Goal: Information Seeking & Learning: Compare options

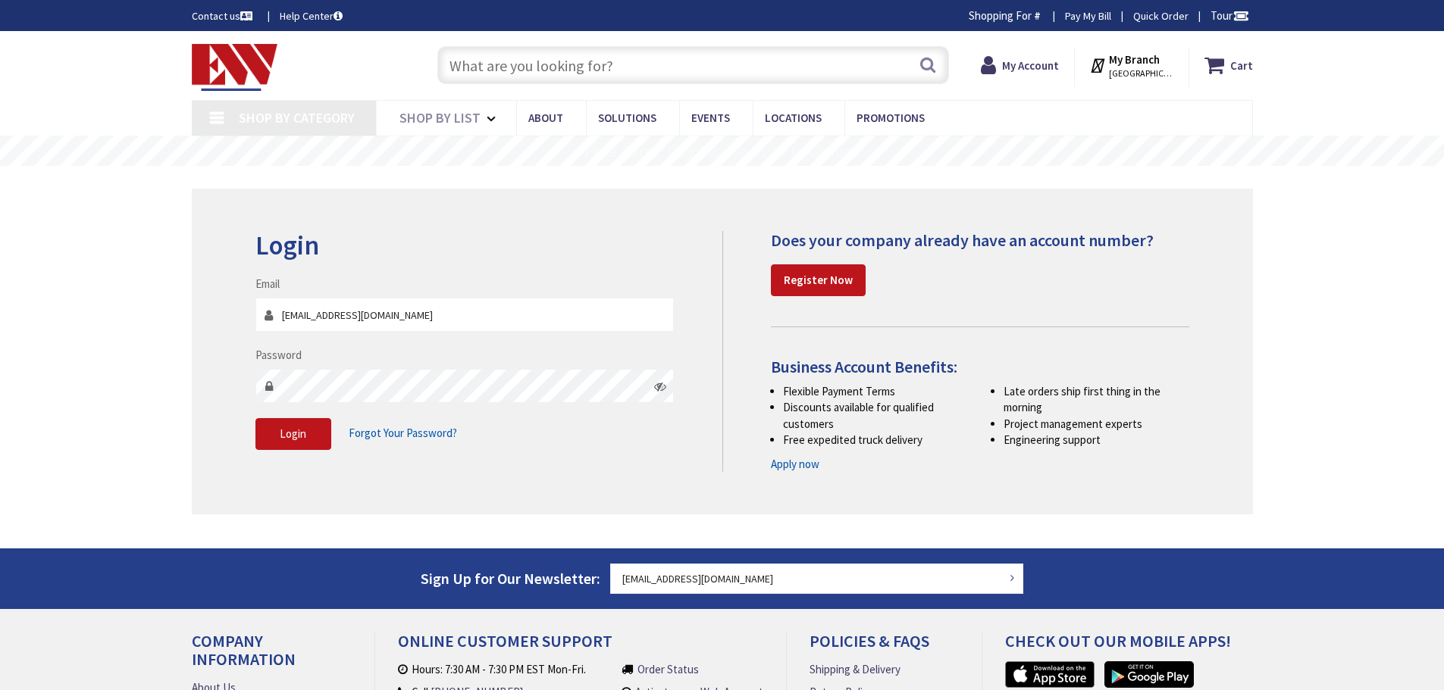
click at [276, 430] on button "Login" at bounding box center [293, 434] width 76 height 32
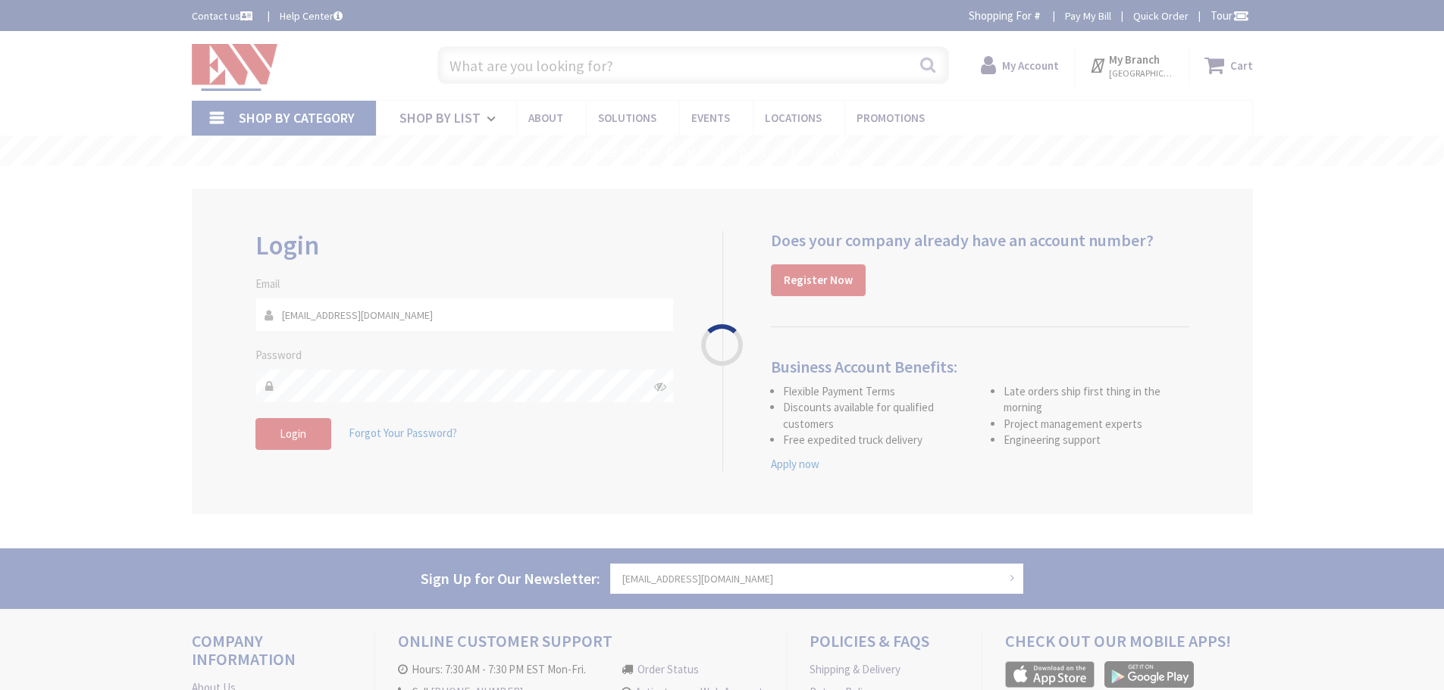
type input "D MA-[STREET_ADDRESS]"
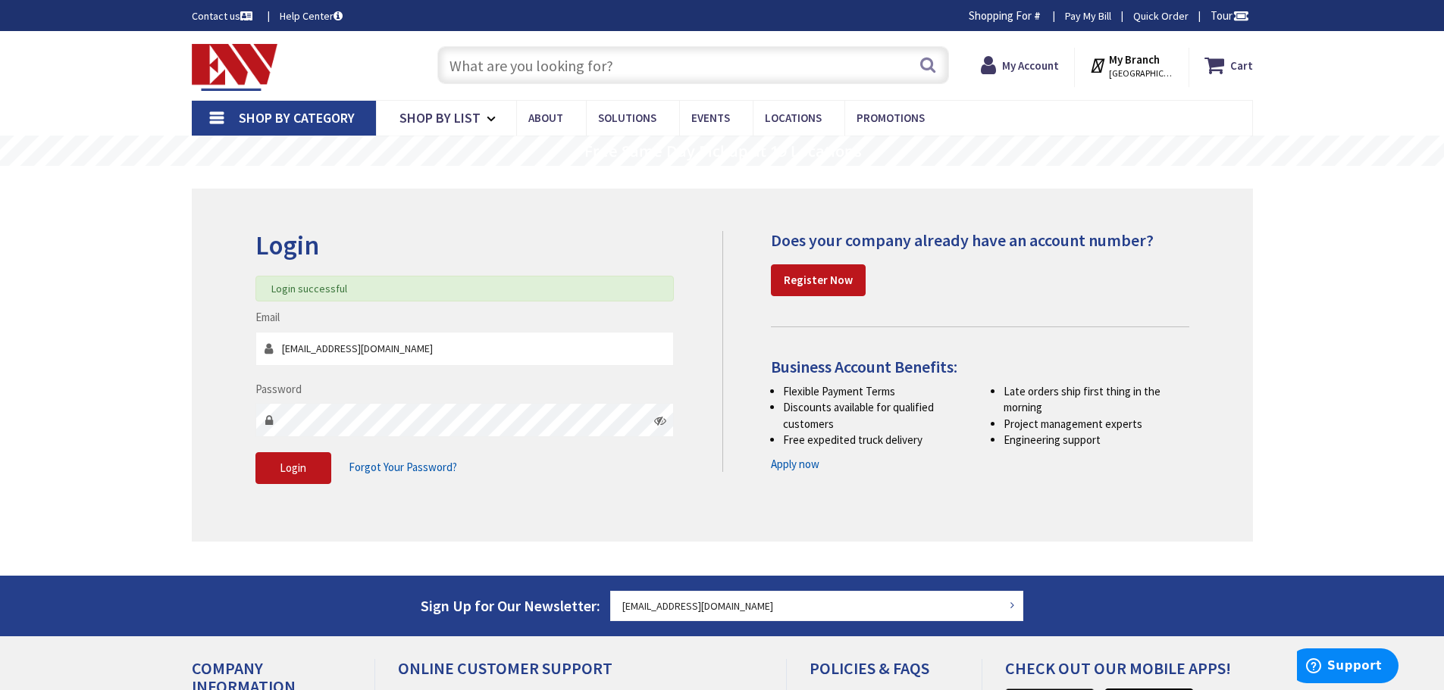
click at [554, 73] on input "text" at bounding box center [692, 65] width 511 height 38
type input "pa"
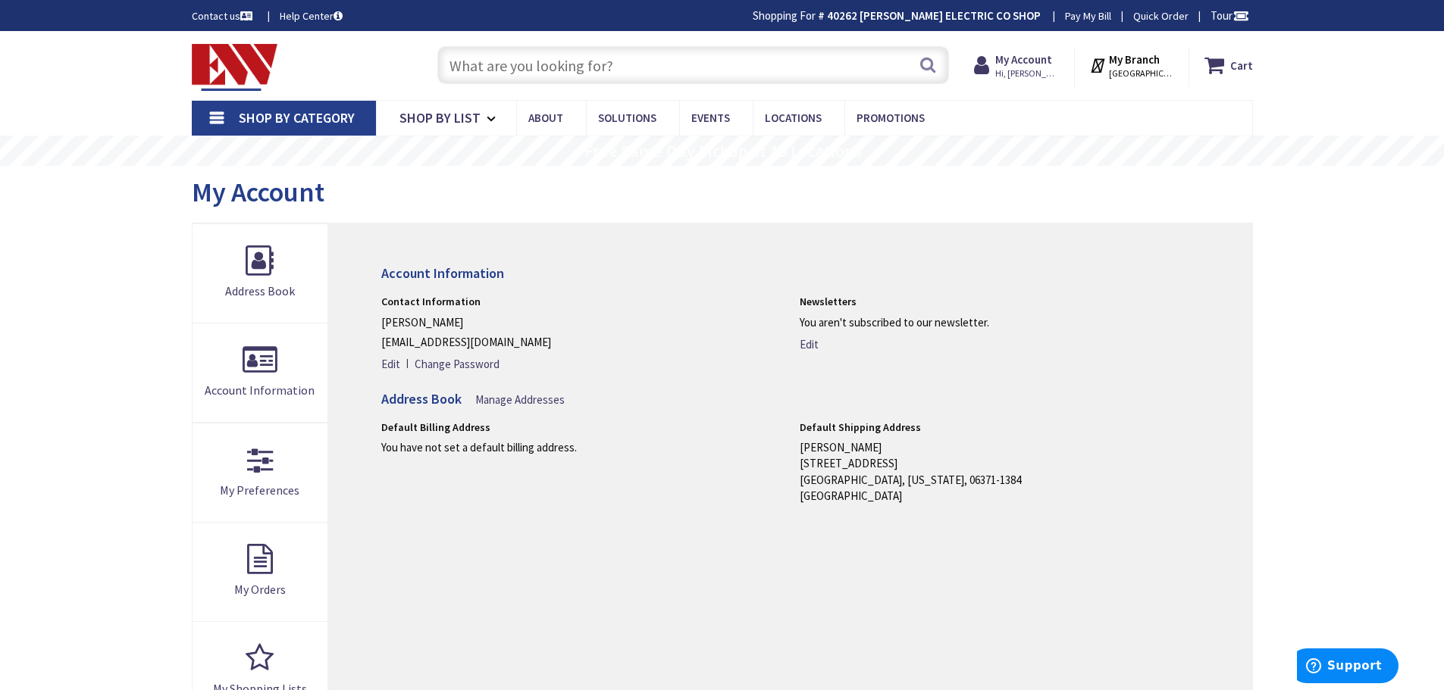
click at [554, 64] on input "text" at bounding box center [692, 65] width 511 height 38
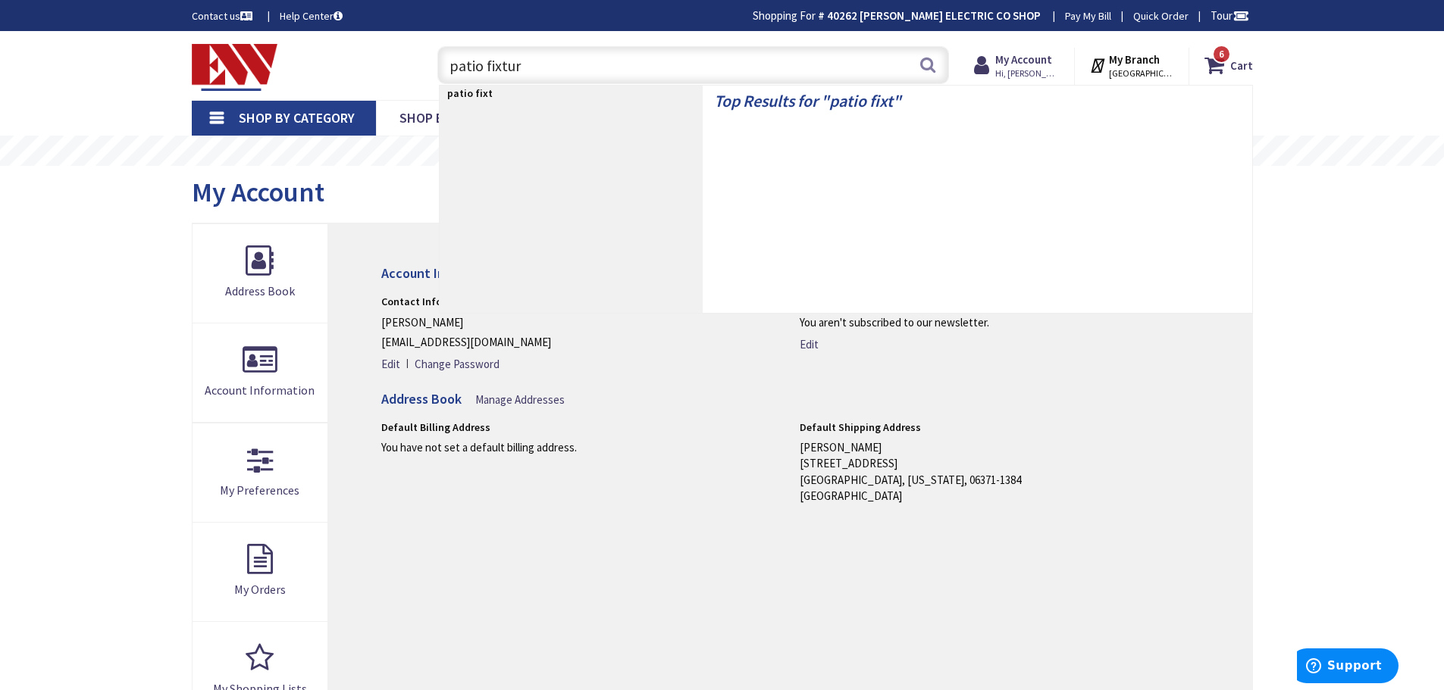
type input "patio fixture"
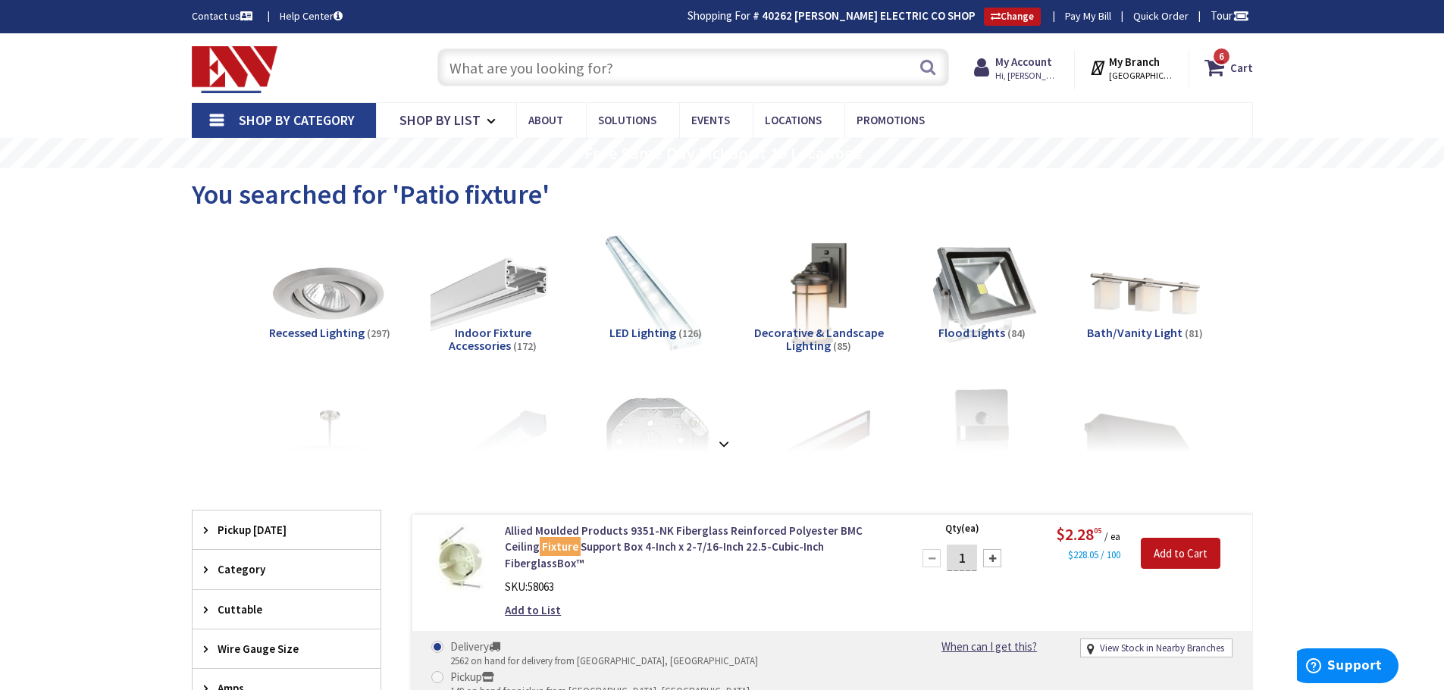
click at [610, 64] on input "text" at bounding box center [692, 67] width 511 height 38
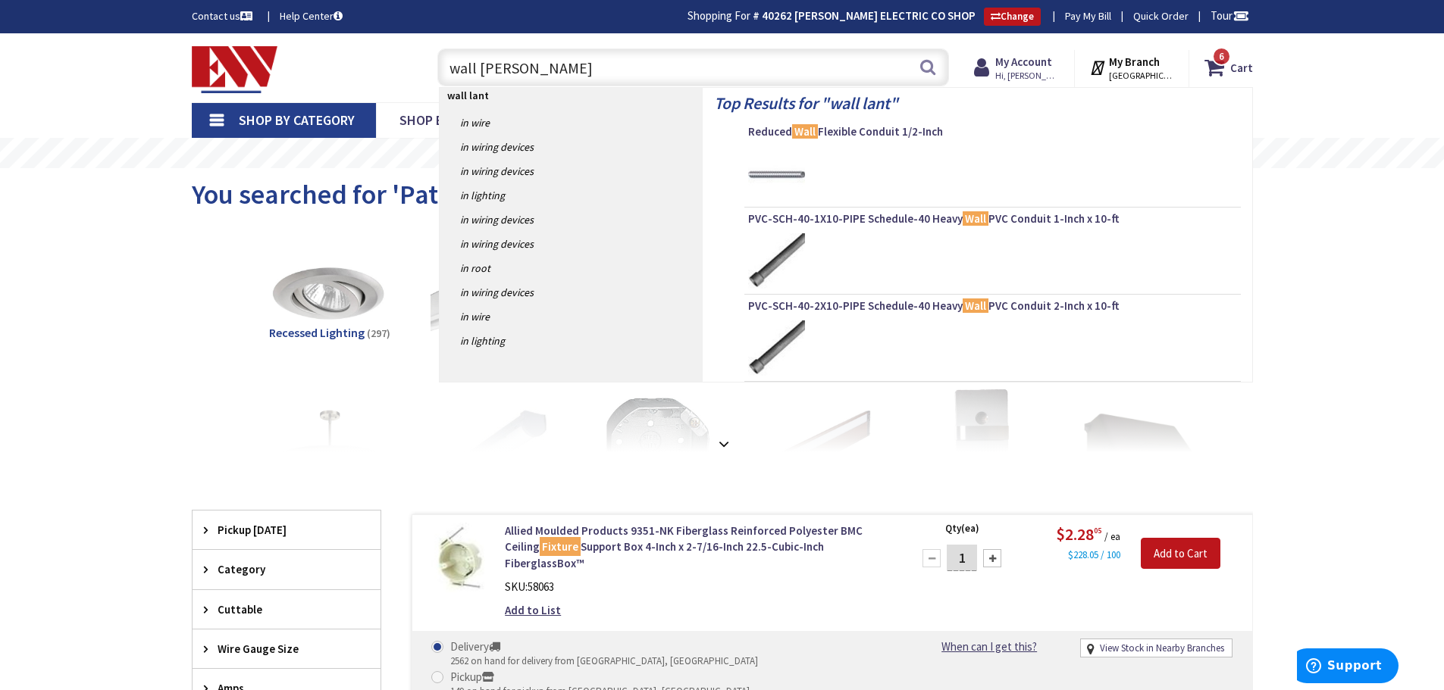
type input "wall lantern"
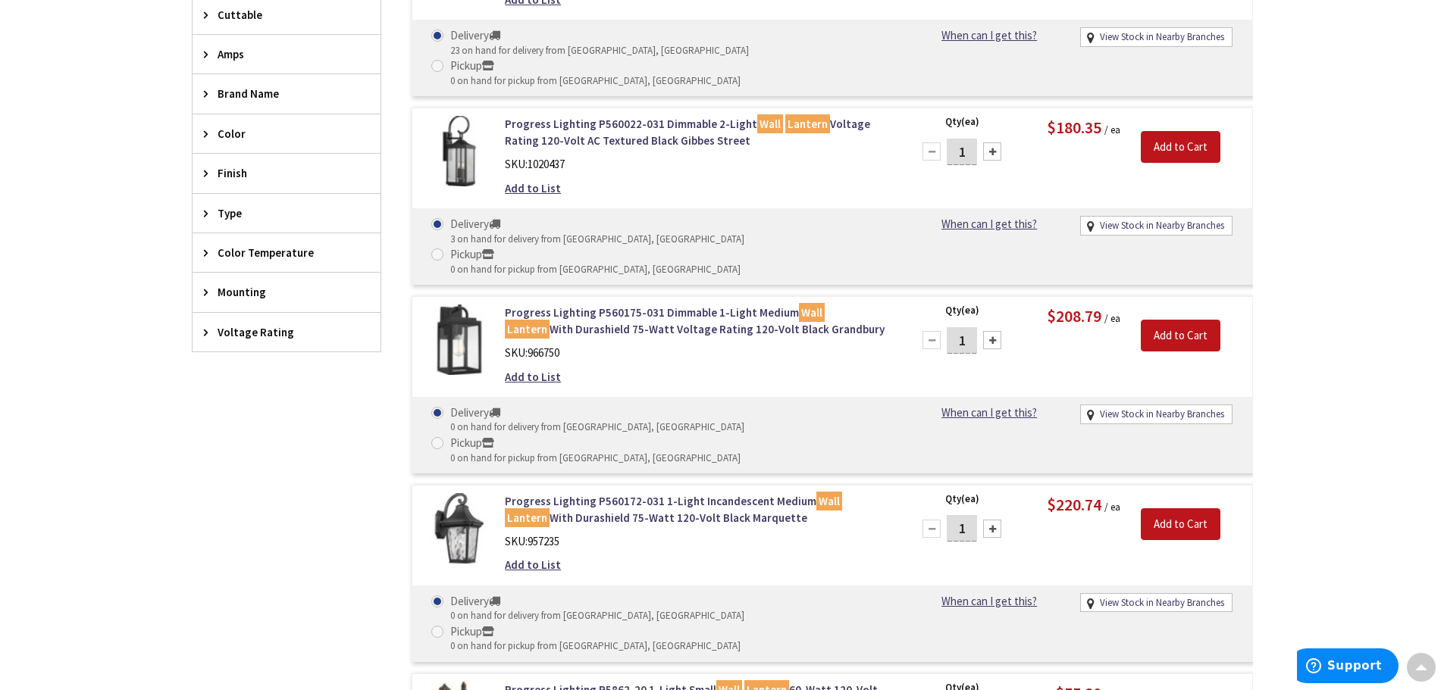
scroll to position [533, 0]
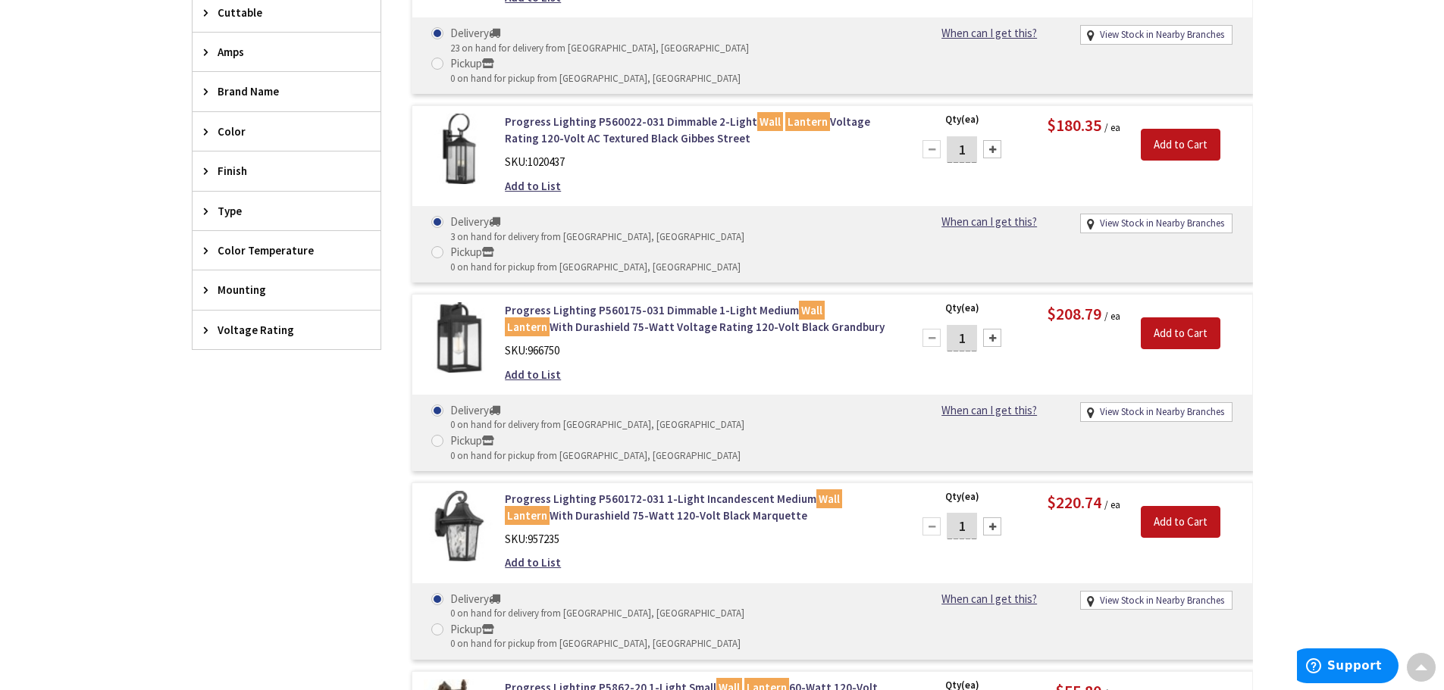
click at [239, 252] on span "Color Temperature" at bounding box center [279, 250] width 124 height 16
click at [217, 175] on span "Finish" at bounding box center [279, 171] width 124 height 16
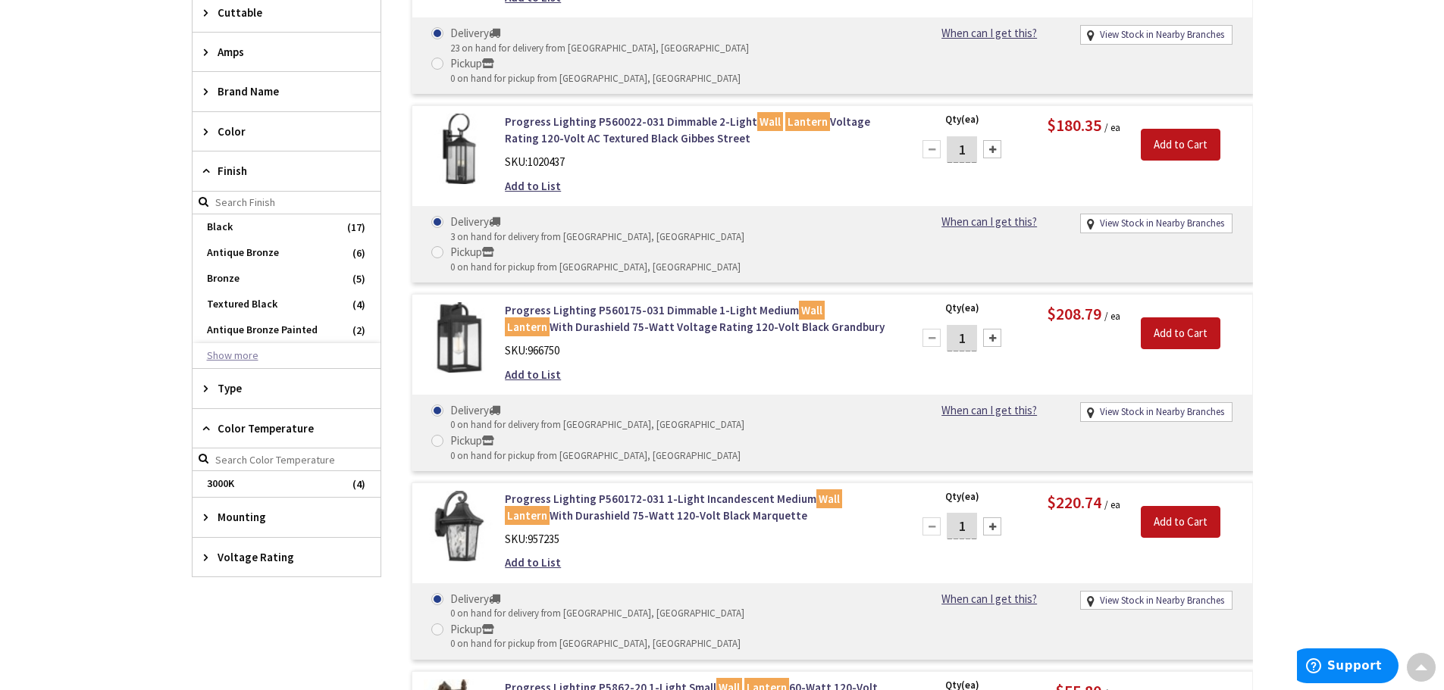
click at [224, 354] on button "Show more" at bounding box center [286, 356] width 188 height 26
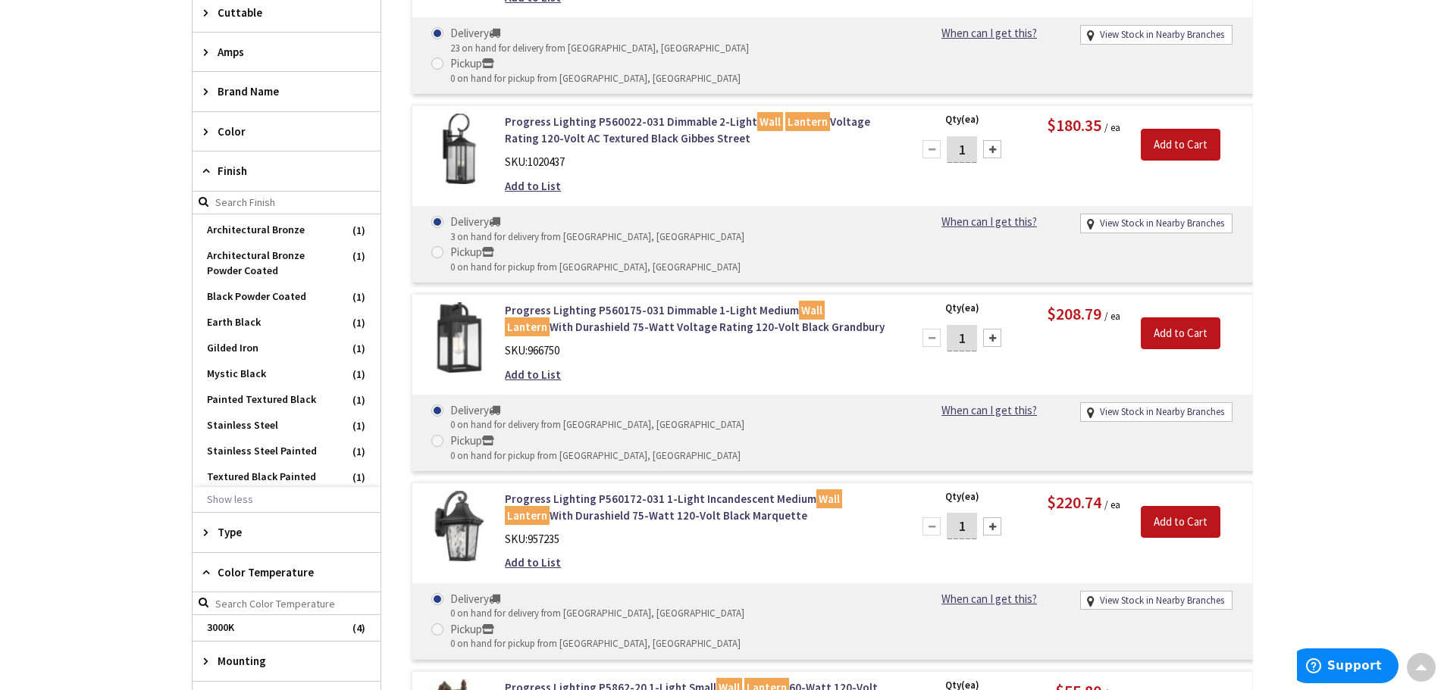
scroll to position [288, 0]
click at [246, 466] on span "White" at bounding box center [286, 474] width 188 height 26
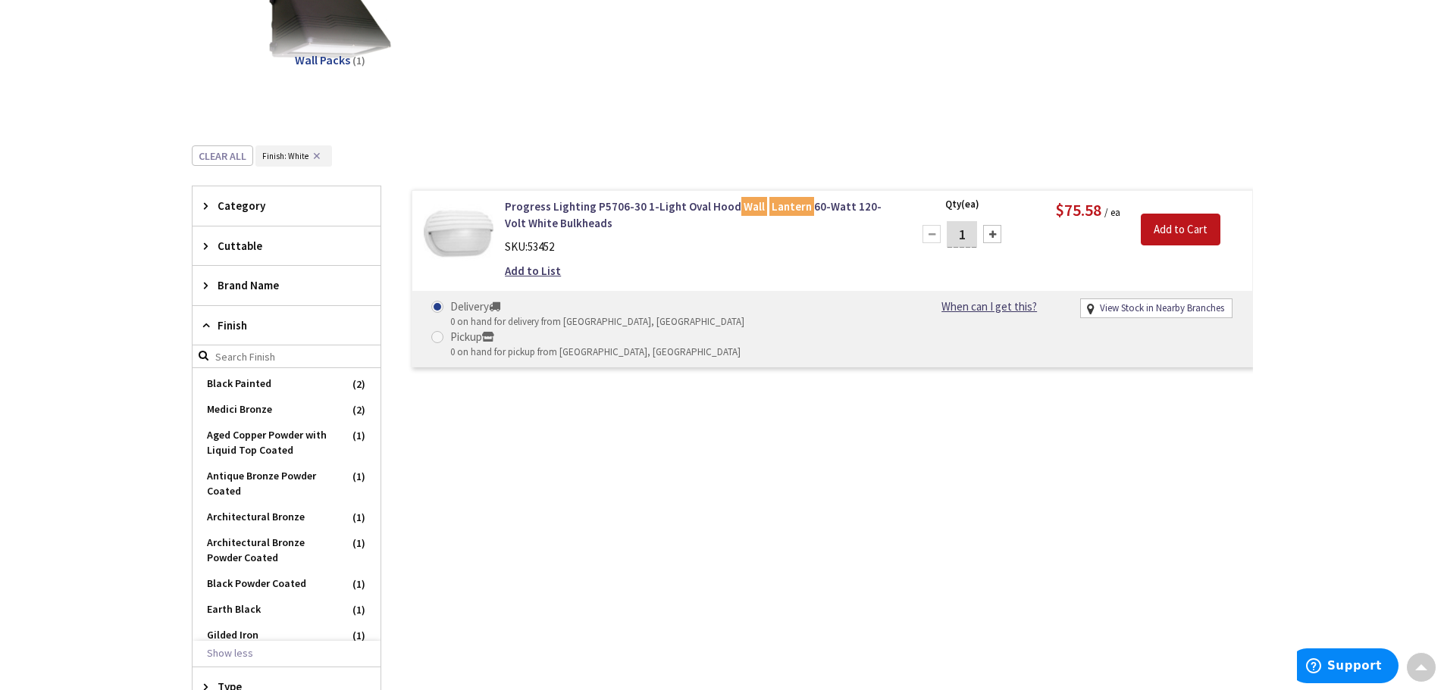
scroll to position [0, 0]
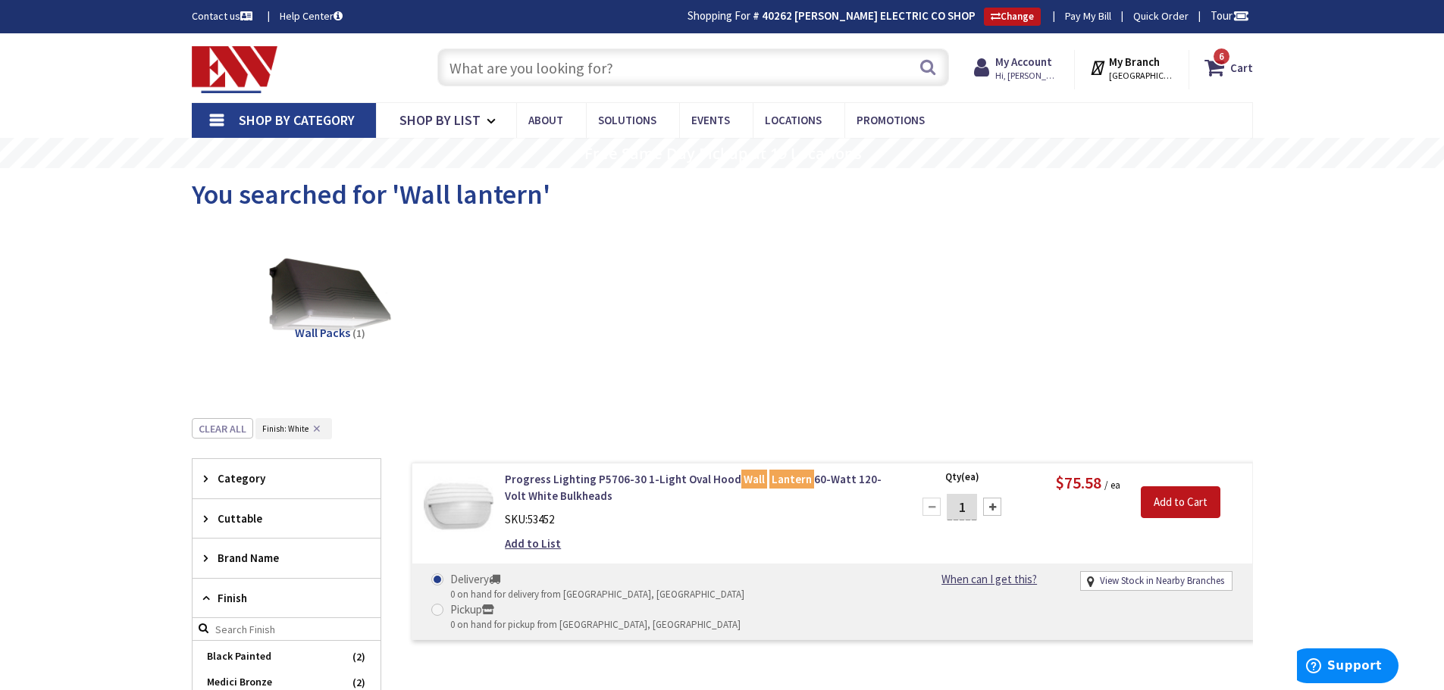
click at [590, 59] on input "text" at bounding box center [692, 67] width 511 height 38
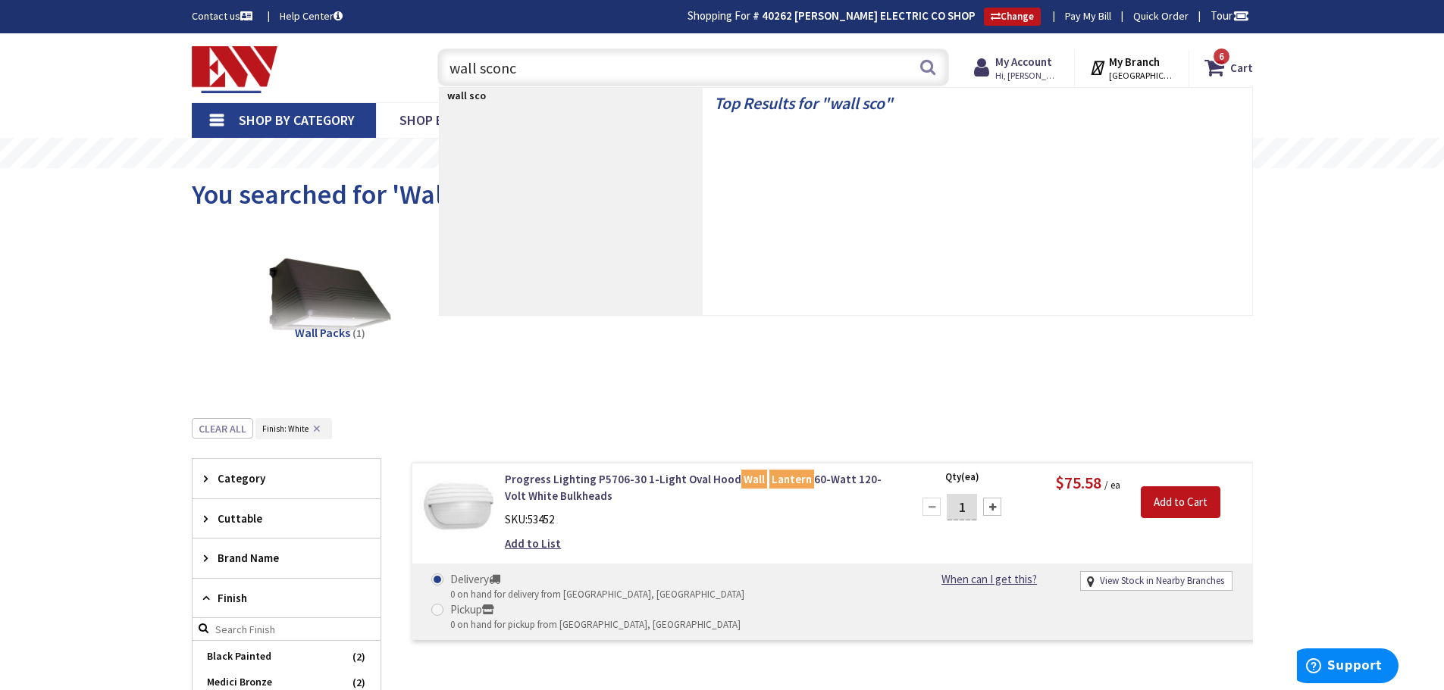
type input "wall sconce"
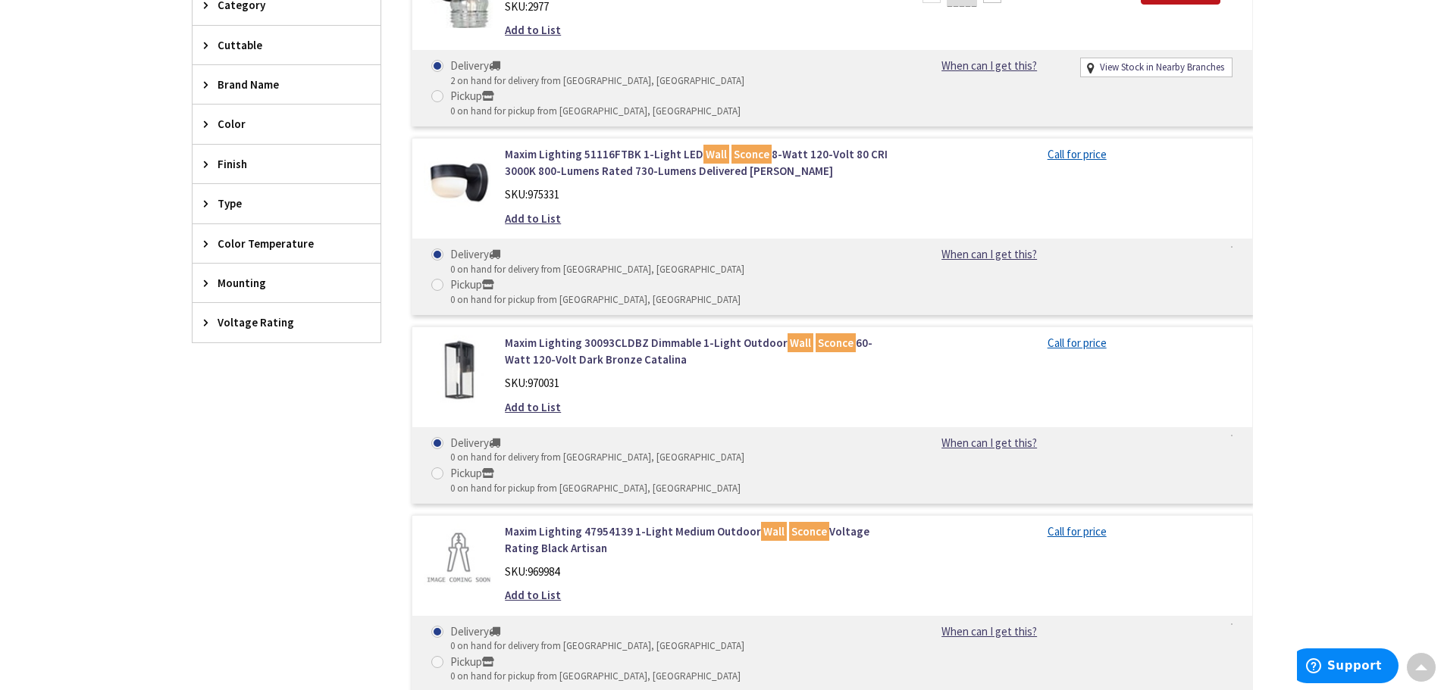
scroll to position [230, 0]
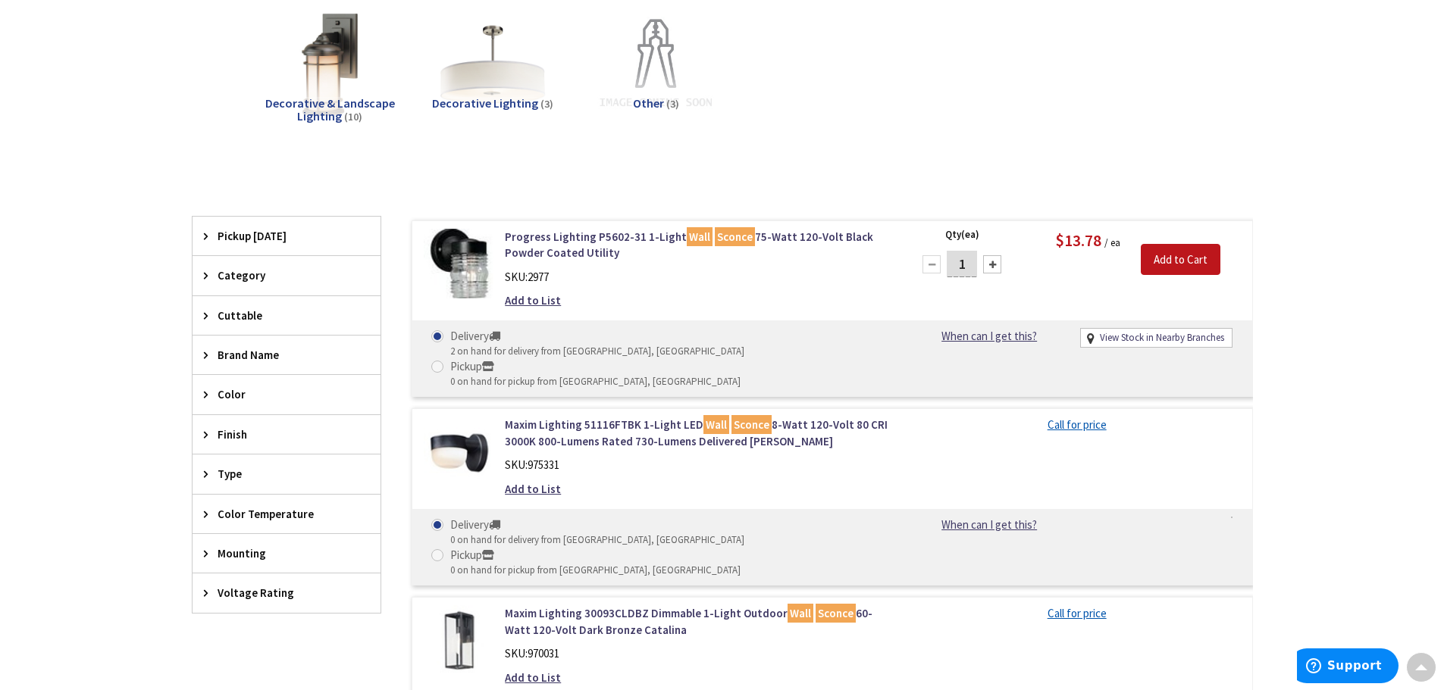
click at [229, 393] on span "Color" at bounding box center [279, 394] width 124 height 16
click at [251, 490] on span "Finish" at bounding box center [279, 484] width 124 height 16
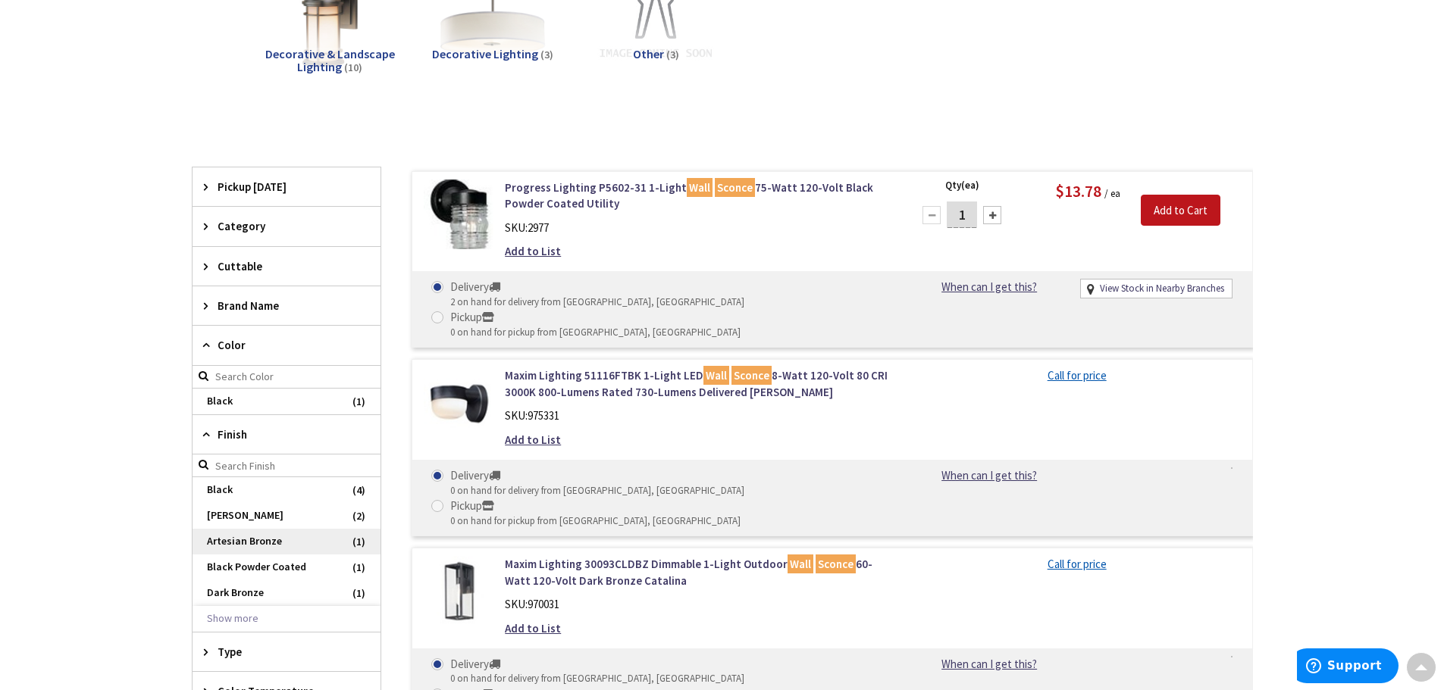
scroll to position [305, 0]
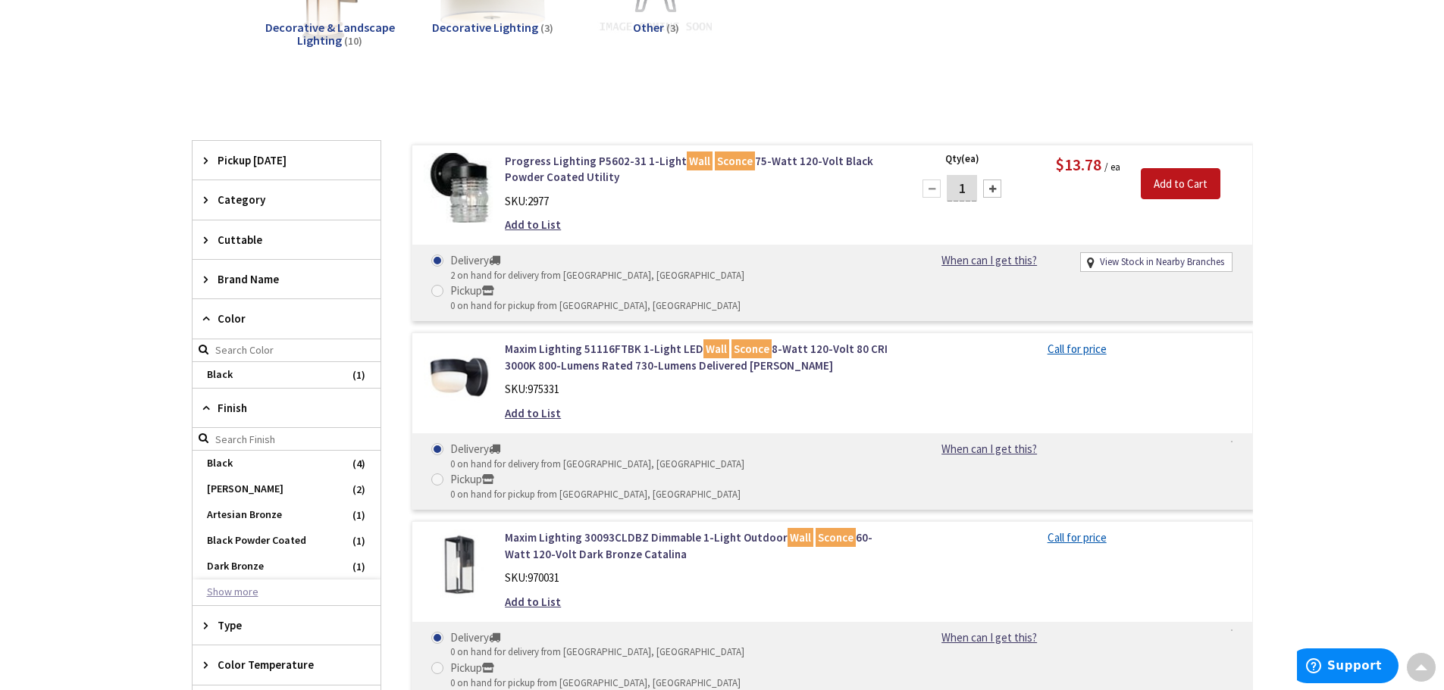
click at [242, 600] on button "Show more" at bounding box center [286, 593] width 188 height 26
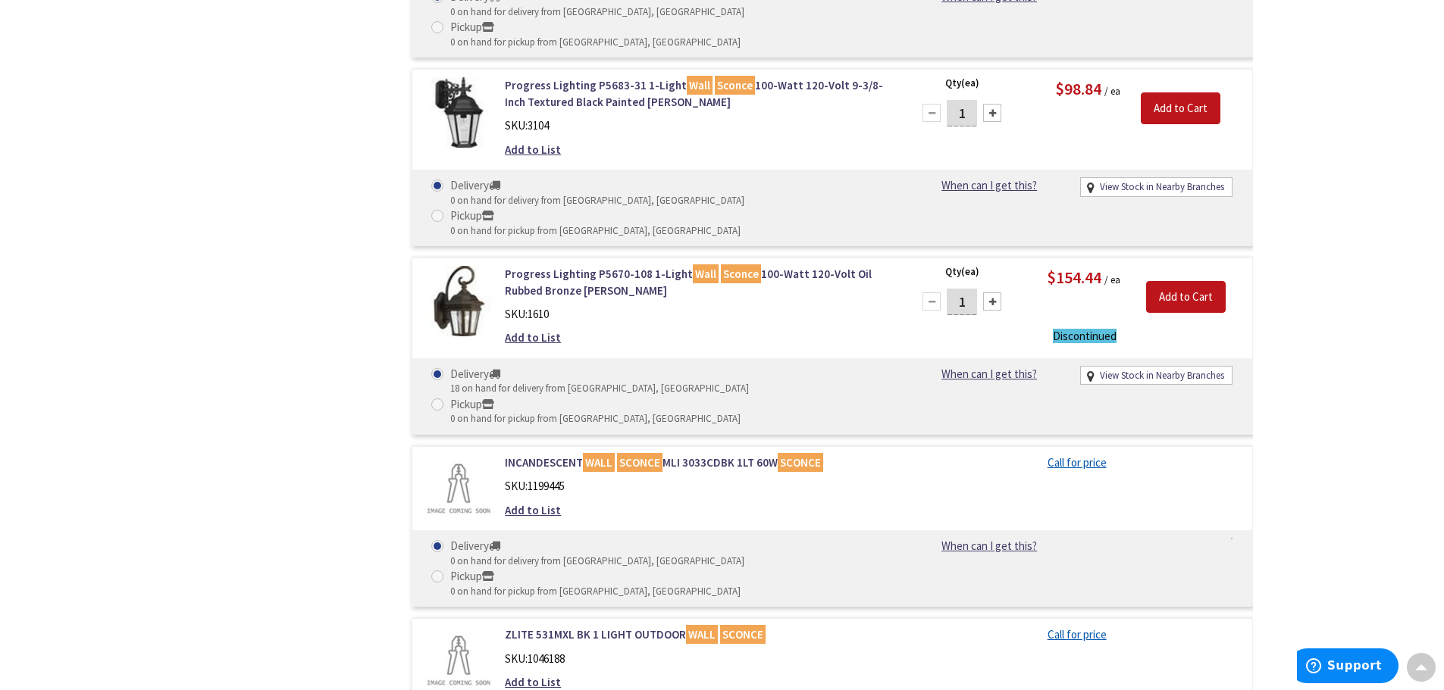
scroll to position [2612, 0]
